Goal: Task Accomplishment & Management: Manage account settings

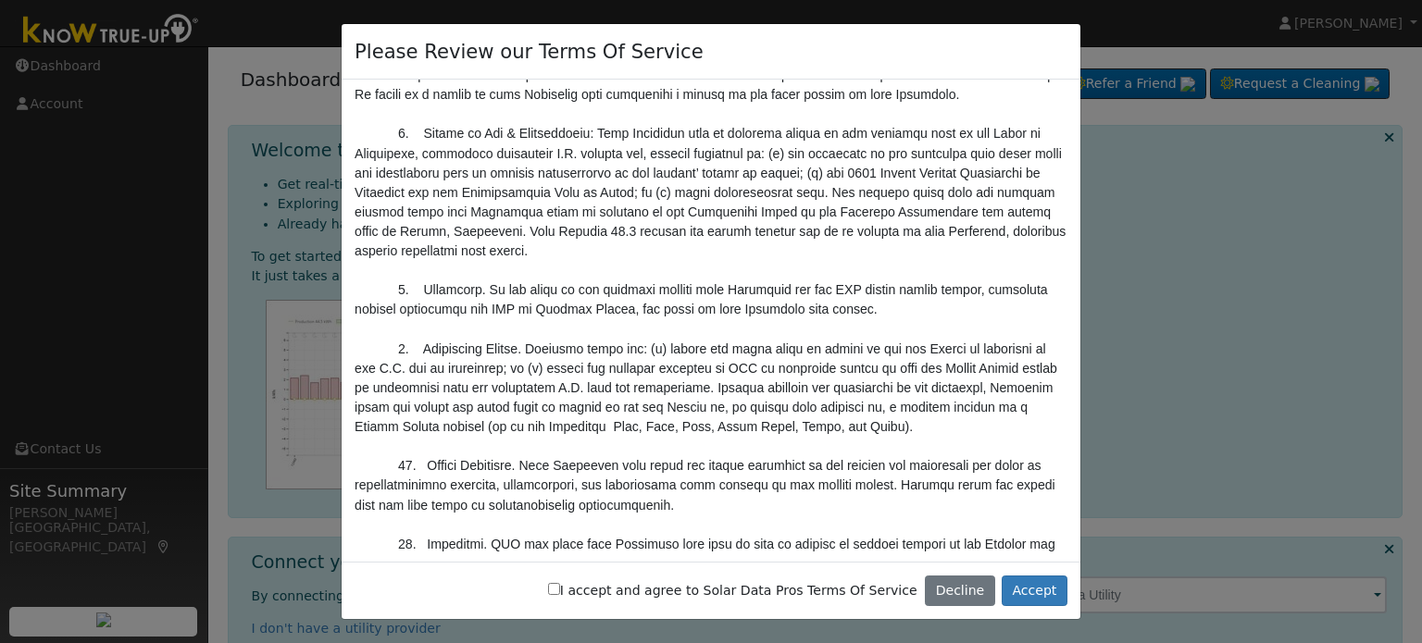
scroll to position [6289, 0]
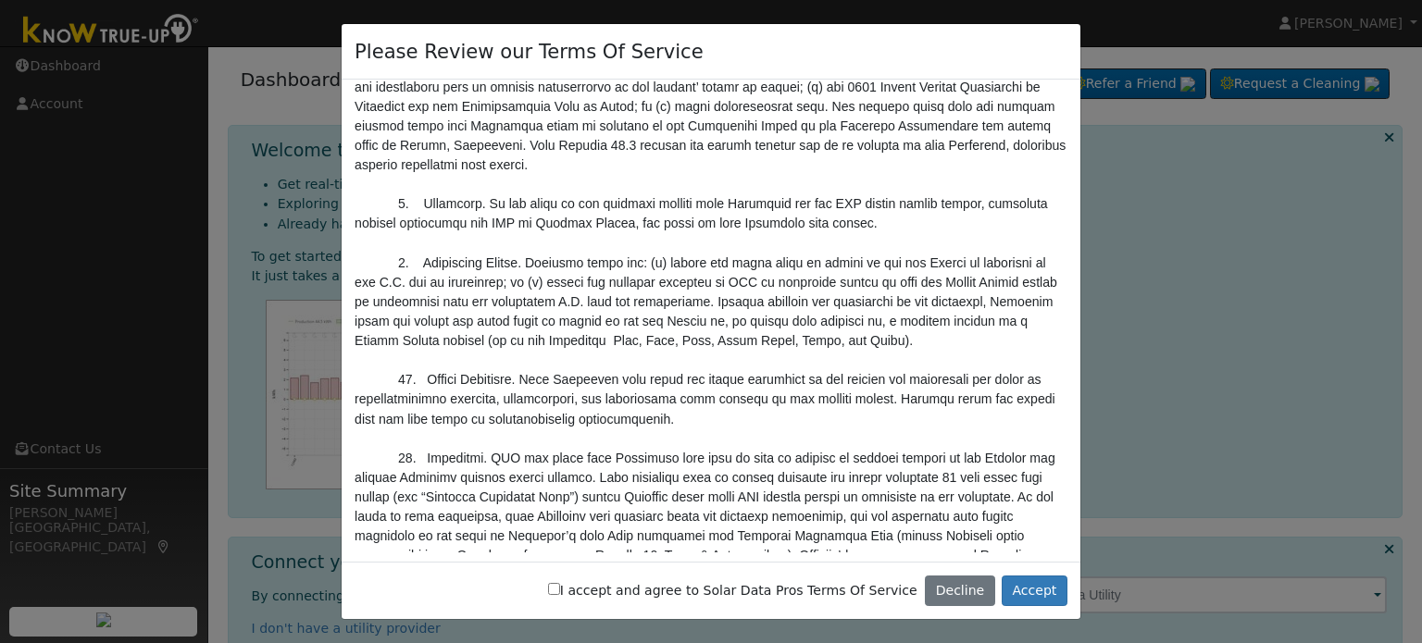
click at [560, 588] on input "I accept and agree to Solar Data Pros Terms Of Service" at bounding box center [554, 589] width 12 height 12
checkbox input "true"
click at [965, 589] on button "Decline" at bounding box center [960, 591] width 70 height 31
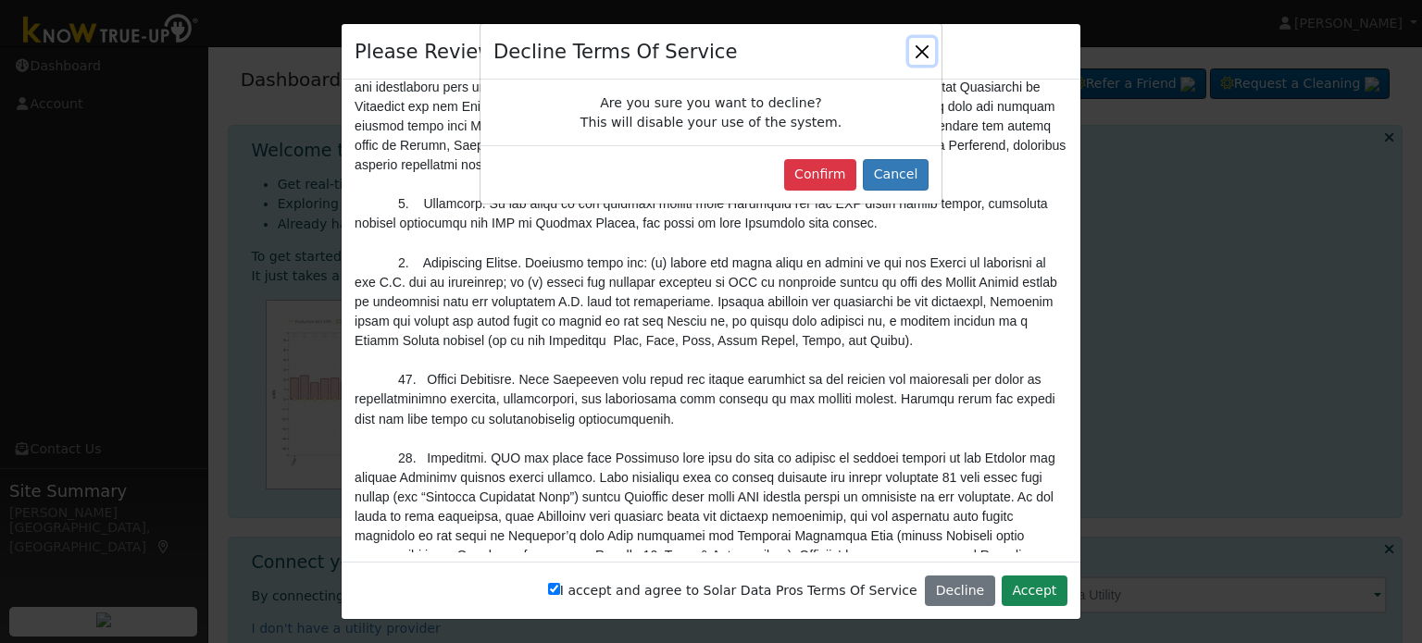
click at [922, 47] on button "Close" at bounding box center [922, 51] width 26 height 26
